Goal: Obtain resource: Obtain resource

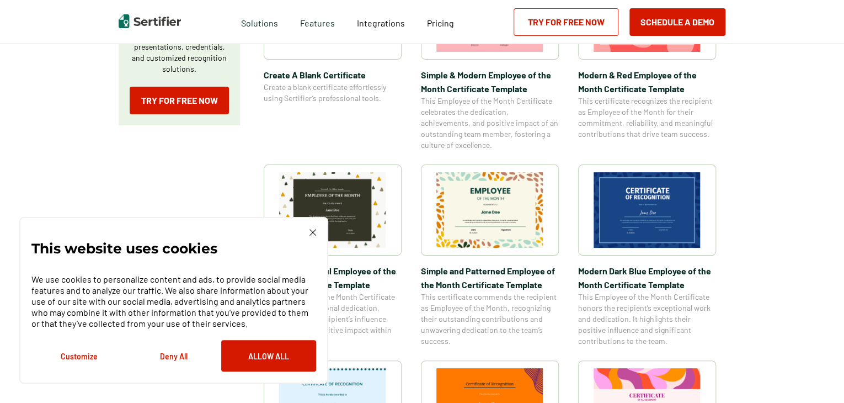
scroll to position [331, 0]
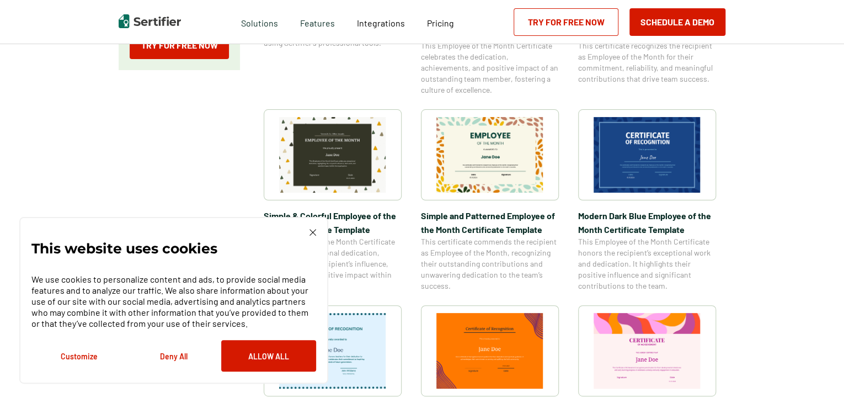
click at [313, 231] on img at bounding box center [312, 232] width 7 height 7
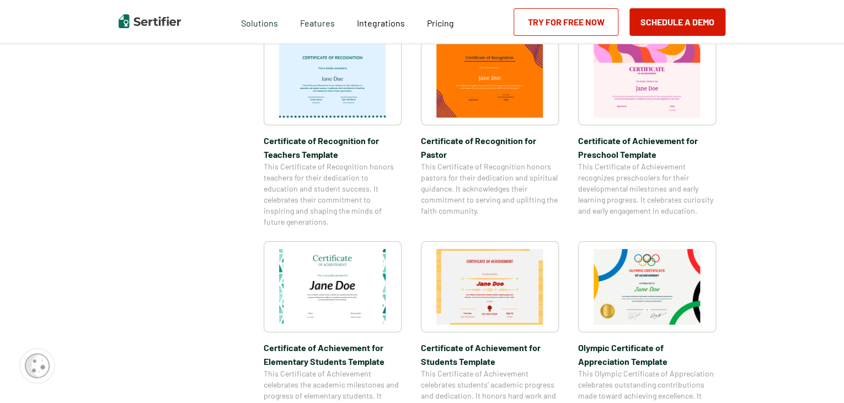
scroll to position [662, 0]
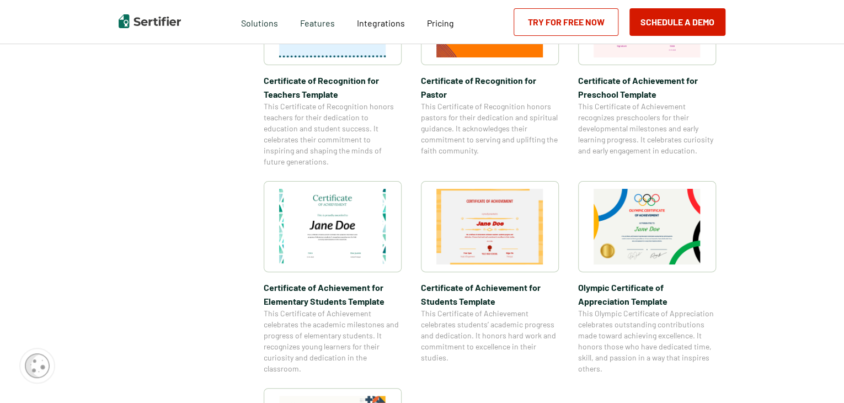
click at [313, 231] on img at bounding box center [332, 227] width 107 height 76
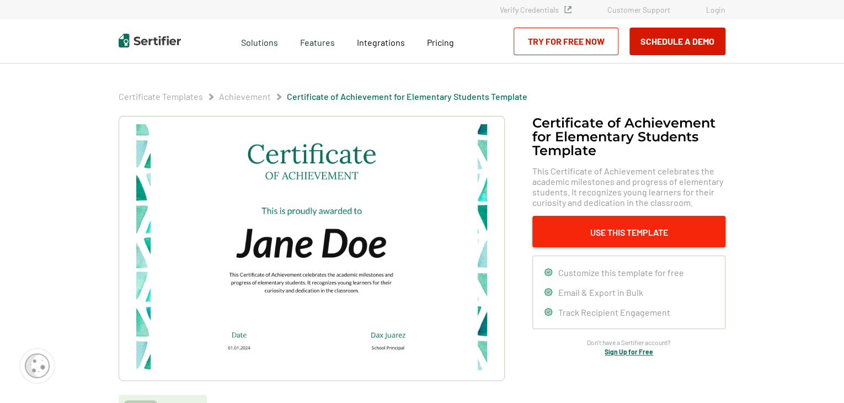
click at [639, 238] on button "Use This Template" at bounding box center [628, 231] width 193 height 31
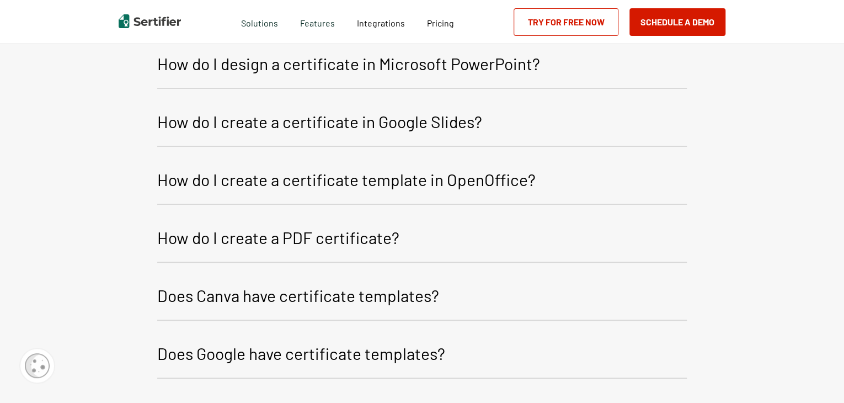
scroll to position [1535, 0]
